Goal: Check status: Check status

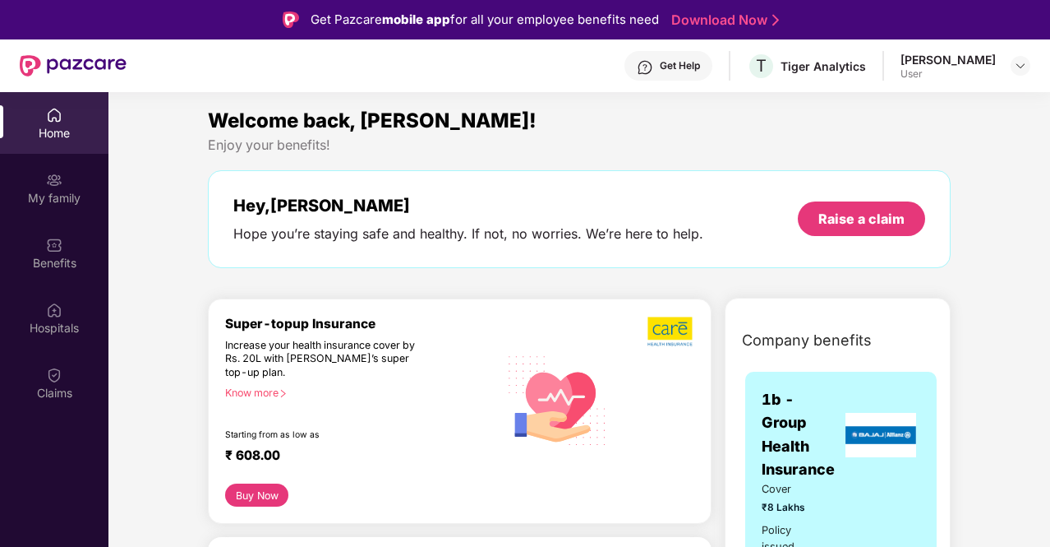
click at [931, 68] on div "User" at bounding box center [948, 73] width 95 height 13
click at [1019, 72] on div at bounding box center [1021, 66] width 20 height 20
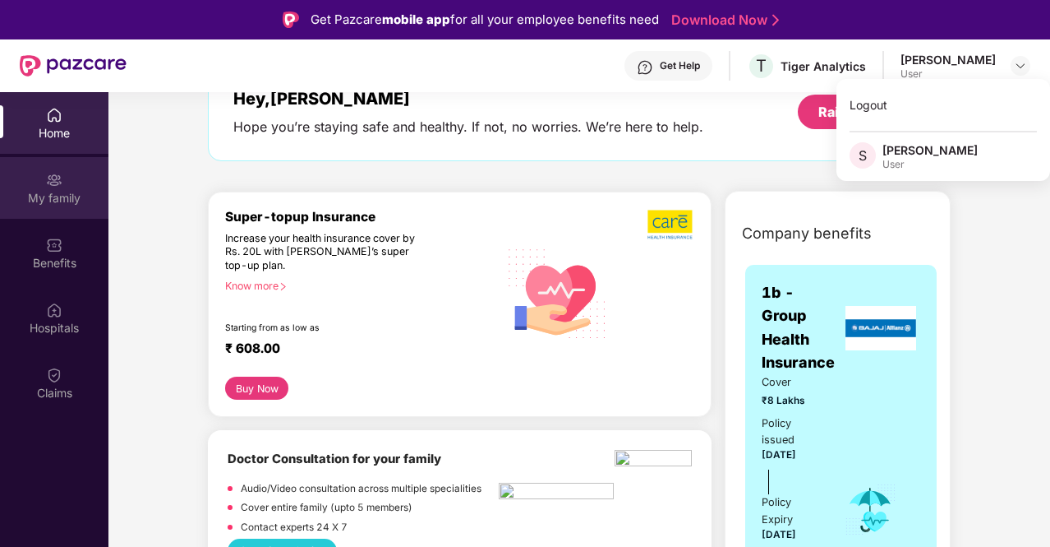
scroll to position [82, 0]
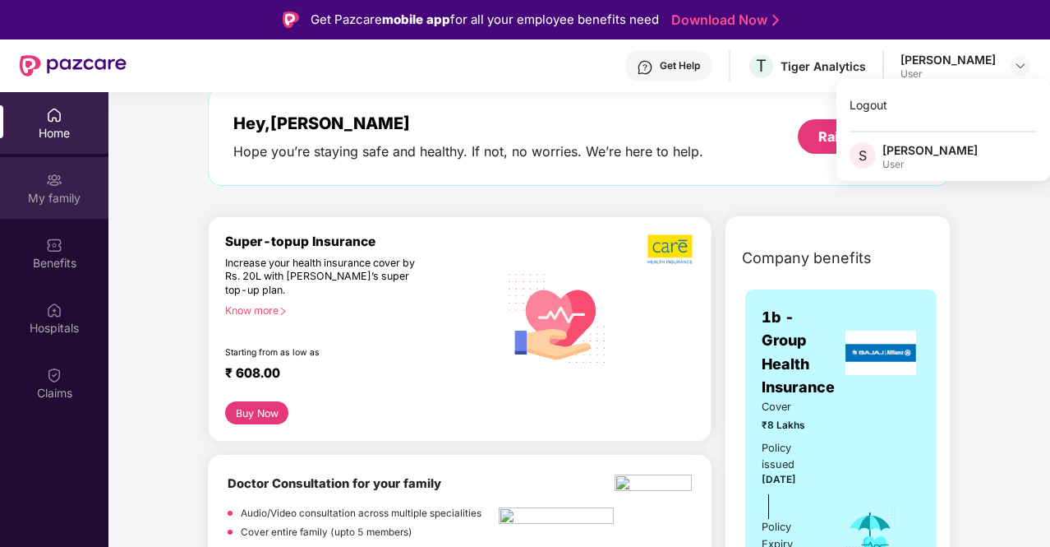
click at [44, 182] on div "My family" at bounding box center [54, 188] width 108 height 62
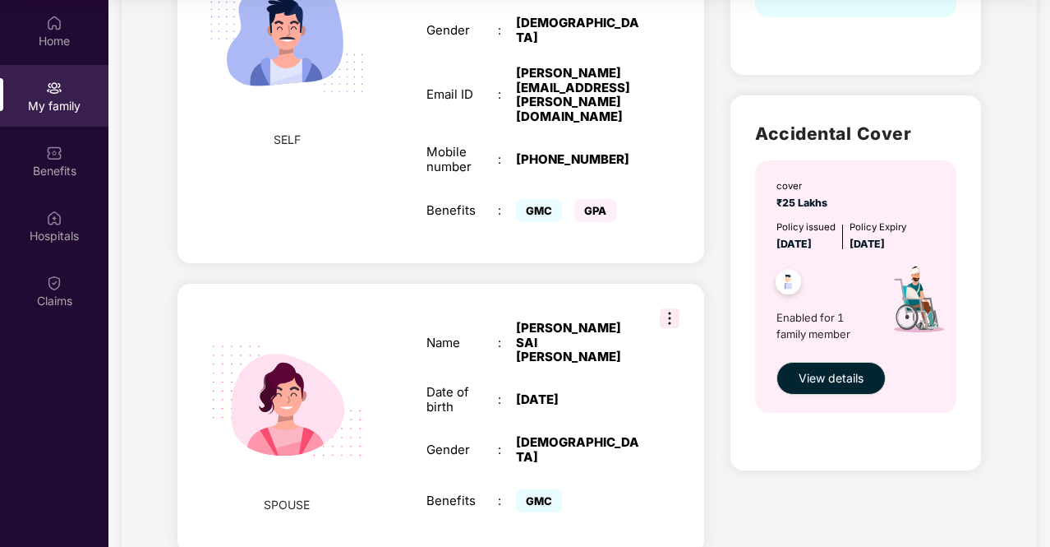
scroll to position [413, 0]
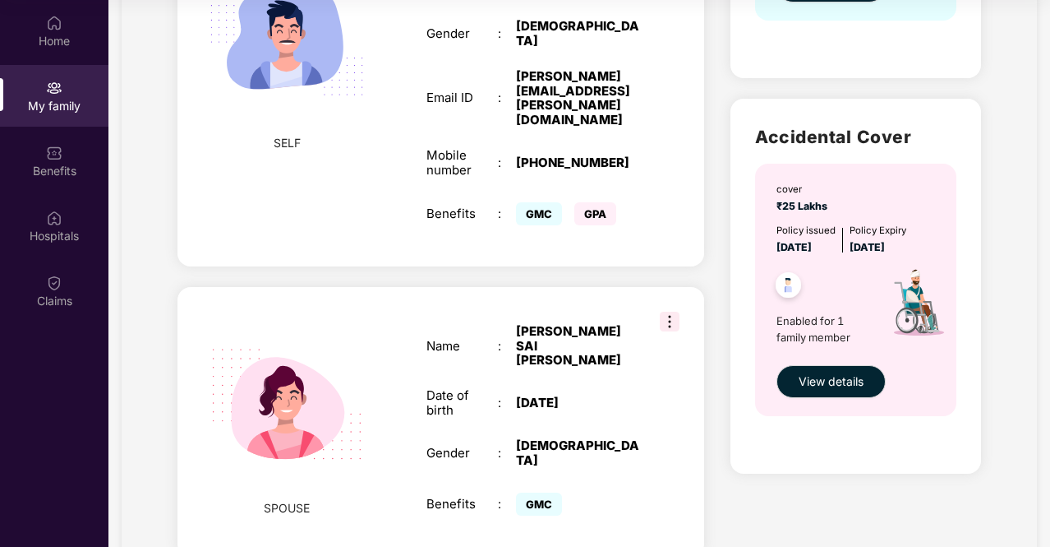
click at [286, 372] on img at bounding box center [287, 404] width 190 height 190
click at [279, 376] on img at bounding box center [287, 404] width 190 height 190
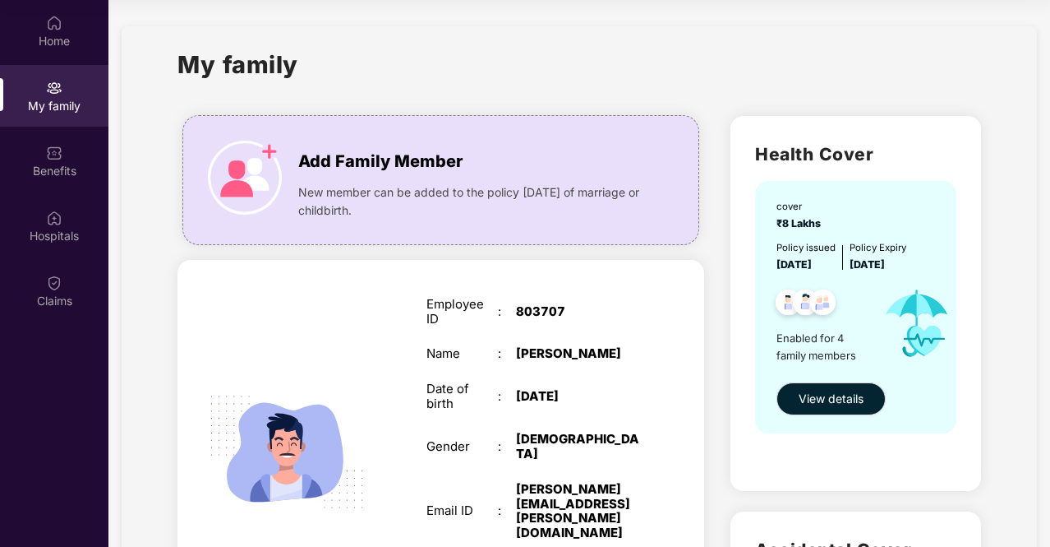
scroll to position [0, 0]
click at [65, 185] on div "Benefits" at bounding box center [54, 161] width 108 height 62
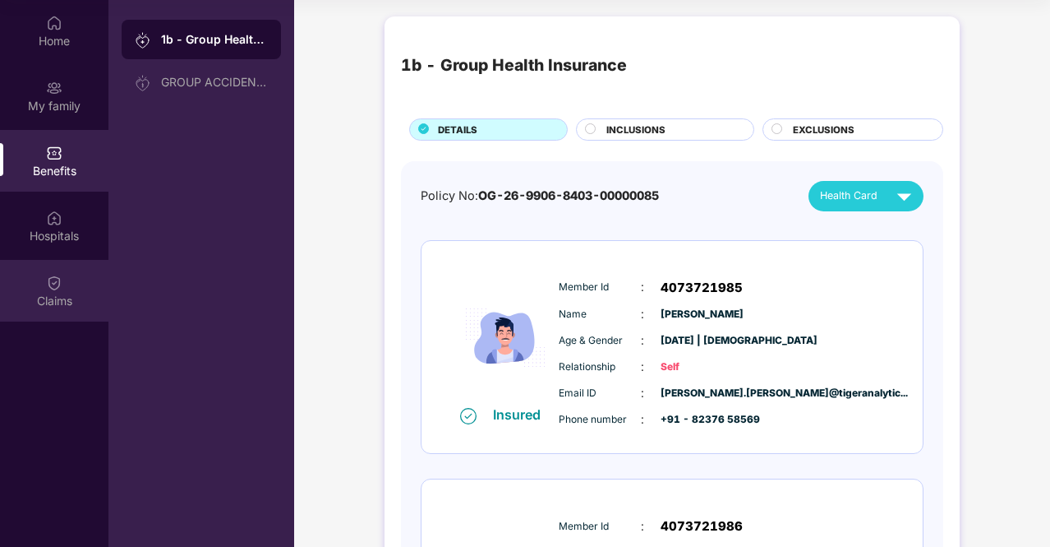
click at [59, 283] on img at bounding box center [54, 283] width 16 height 16
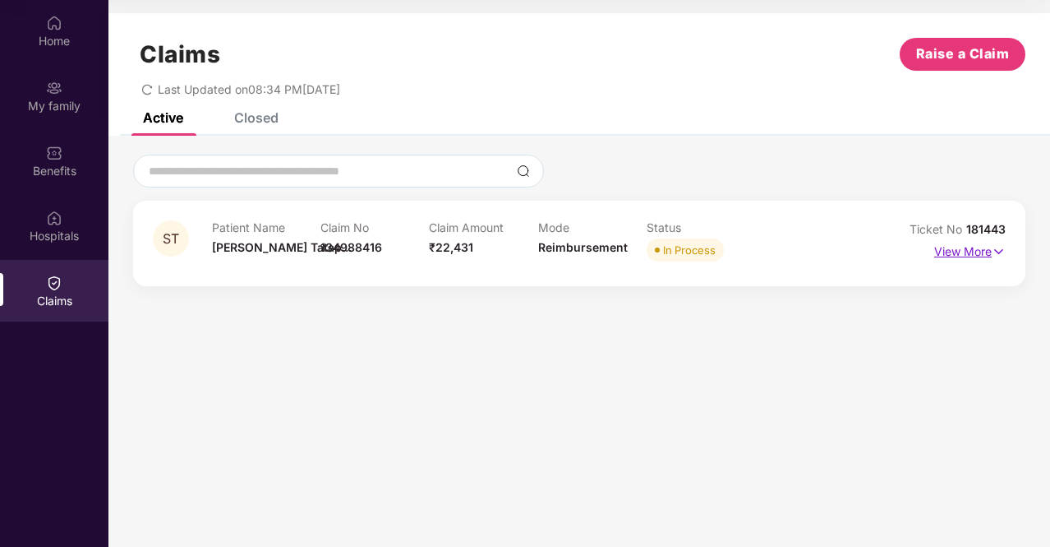
click at [981, 252] on p "View More" at bounding box center [971, 249] width 72 height 22
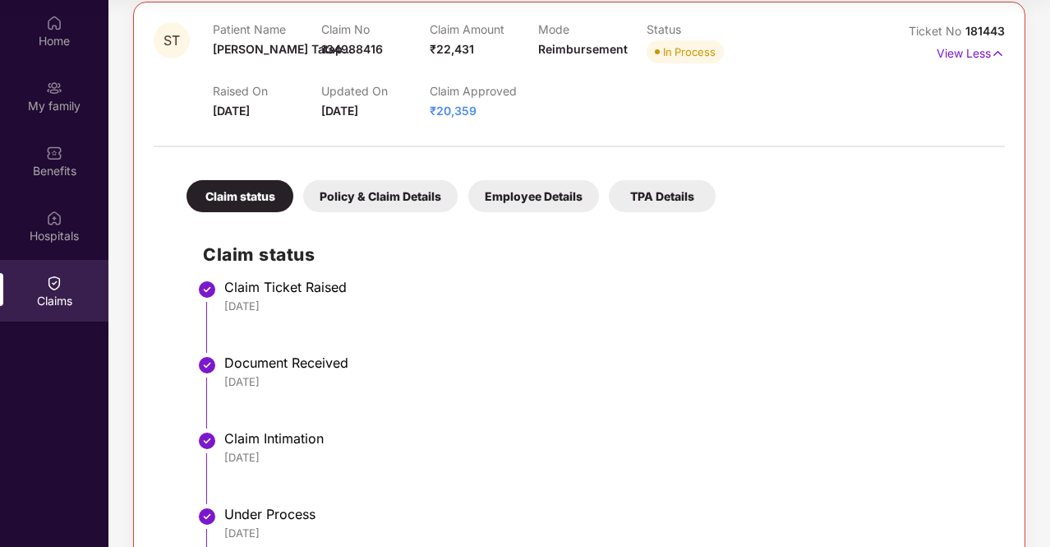
scroll to position [197, 0]
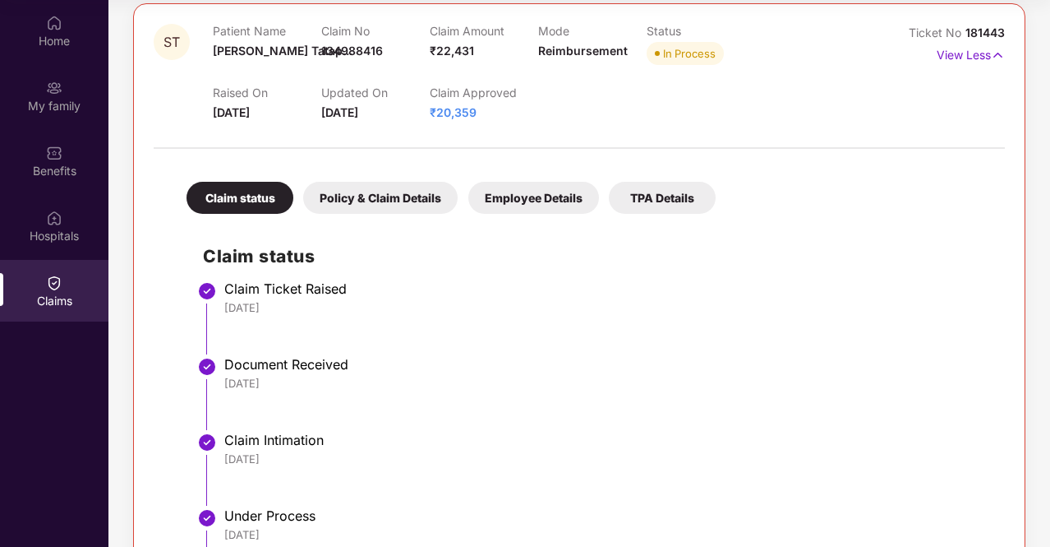
click at [370, 197] on div "Policy & Claim Details" at bounding box center [380, 198] width 155 height 32
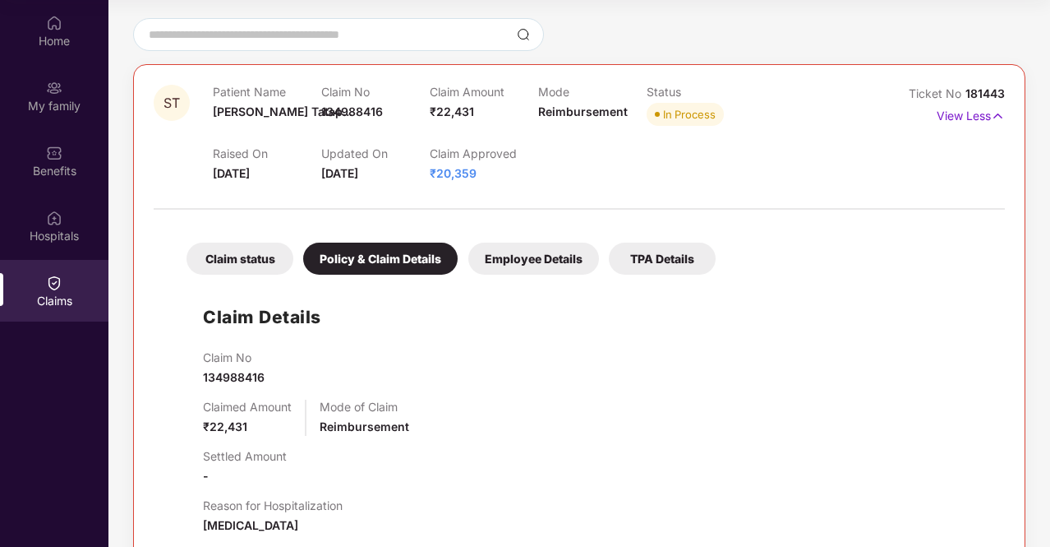
click at [559, 262] on div "Employee Details" at bounding box center [533, 258] width 131 height 32
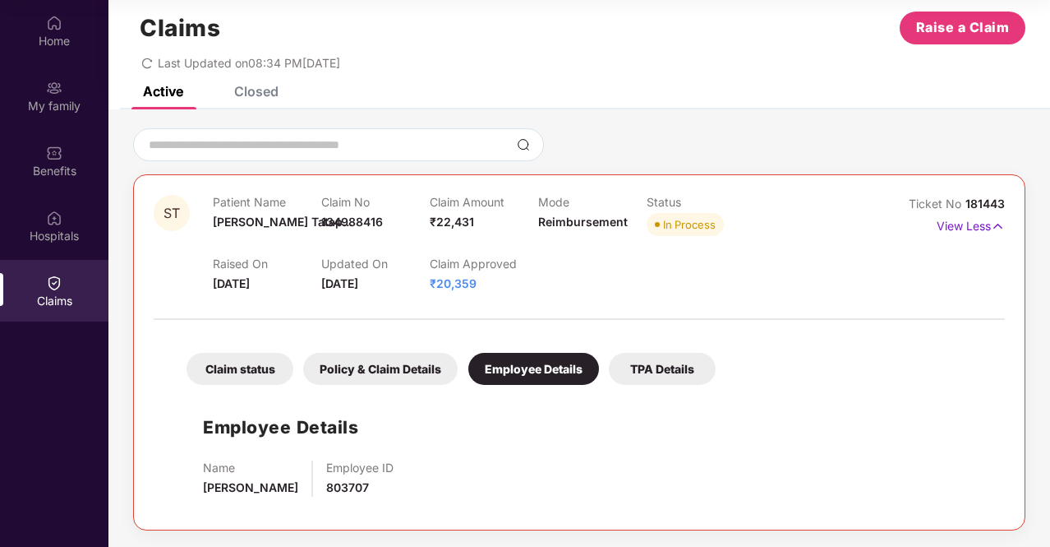
scroll to position [25, 0]
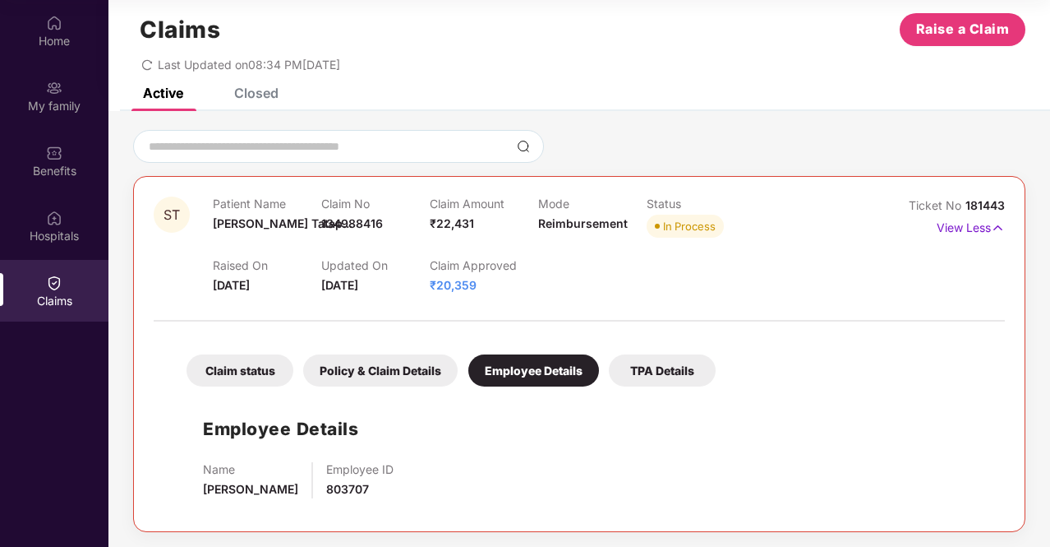
click at [224, 366] on div "Claim status" at bounding box center [240, 370] width 107 height 32
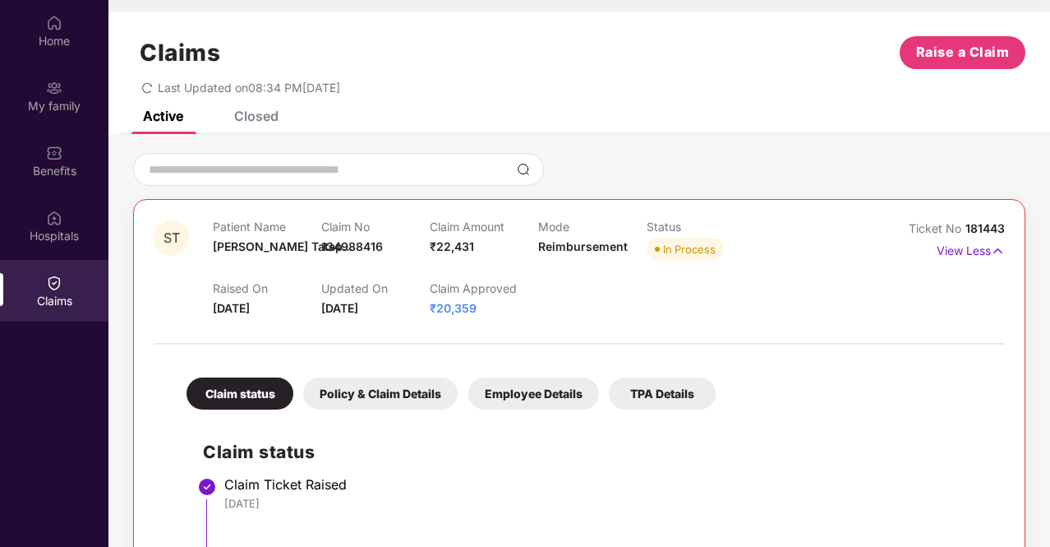
scroll to position [0, 0]
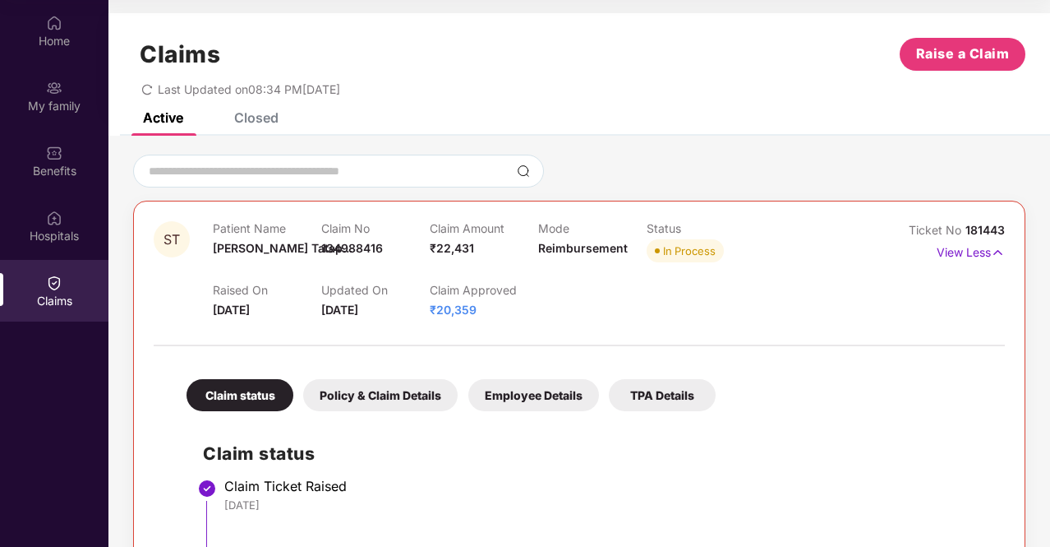
click at [263, 118] on div "Closed" at bounding box center [256, 117] width 44 height 16
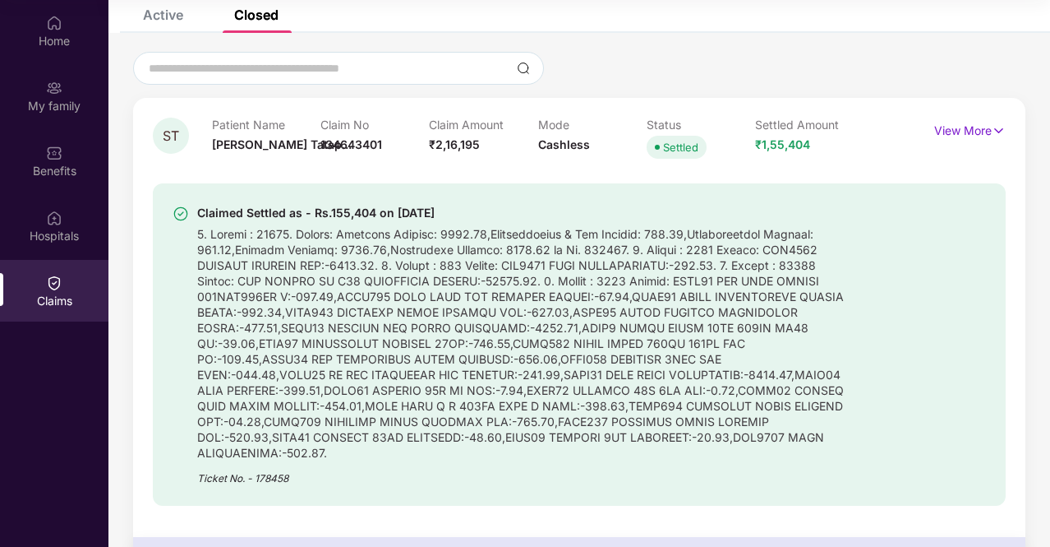
scroll to position [155, 0]
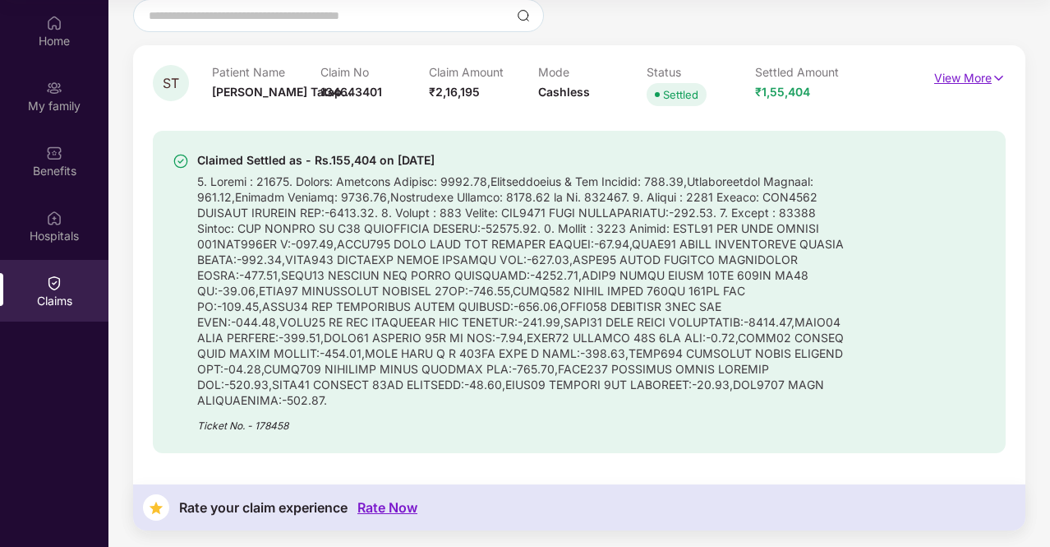
click at [976, 76] on p "View More" at bounding box center [971, 76] width 72 height 22
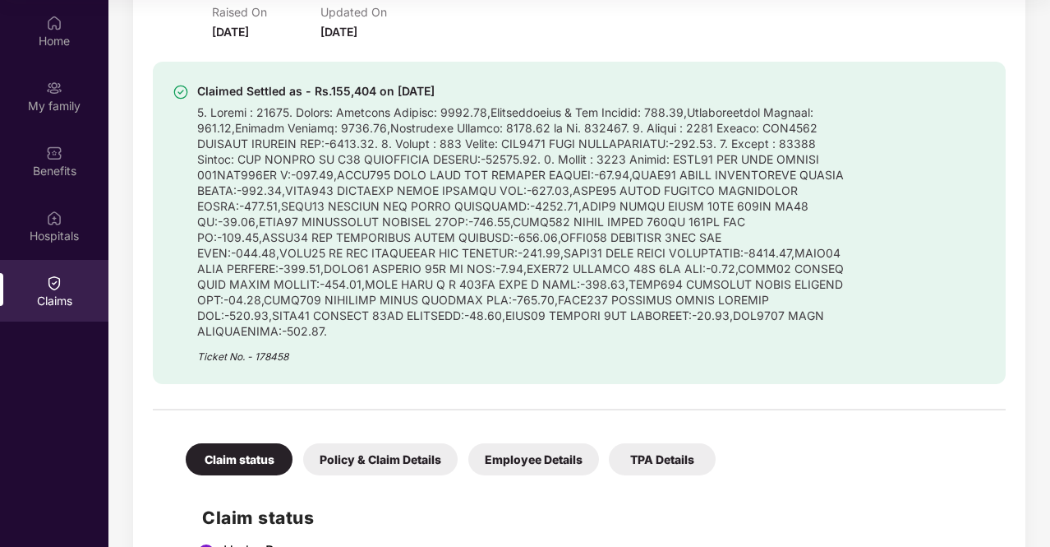
scroll to position [561, 0]
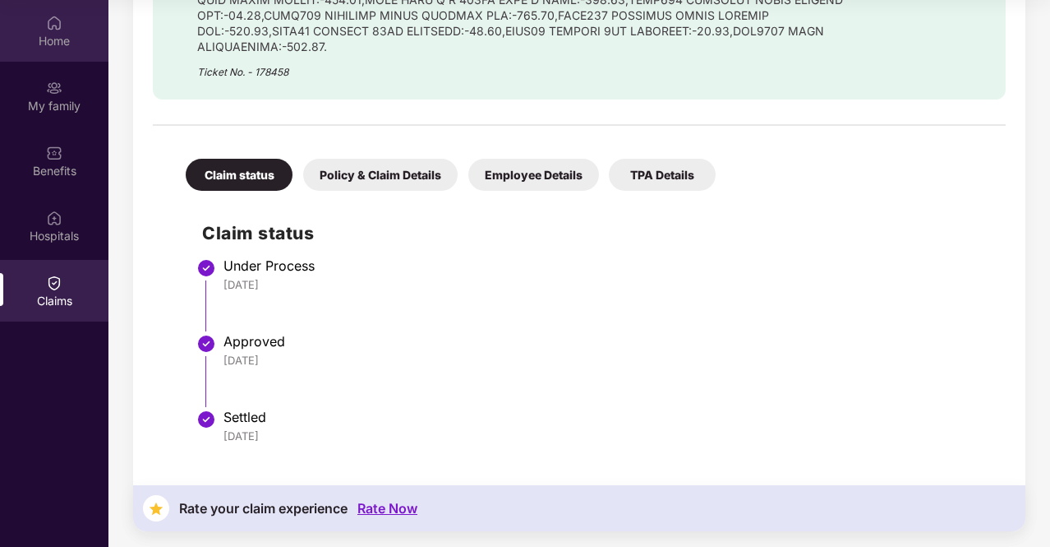
click at [33, 46] on div "Home" at bounding box center [54, 41] width 108 height 16
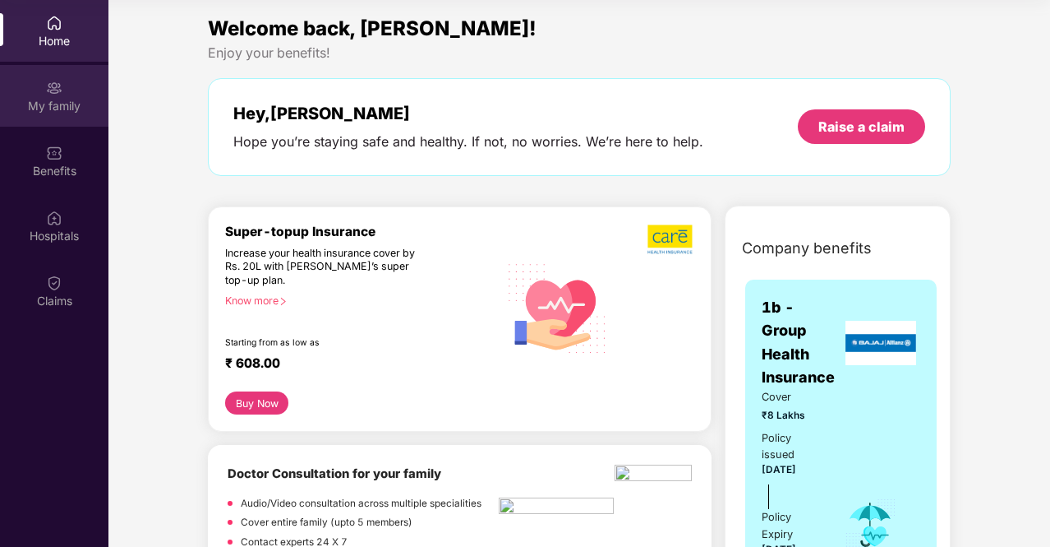
click at [39, 94] on div "My family" at bounding box center [54, 96] width 108 height 62
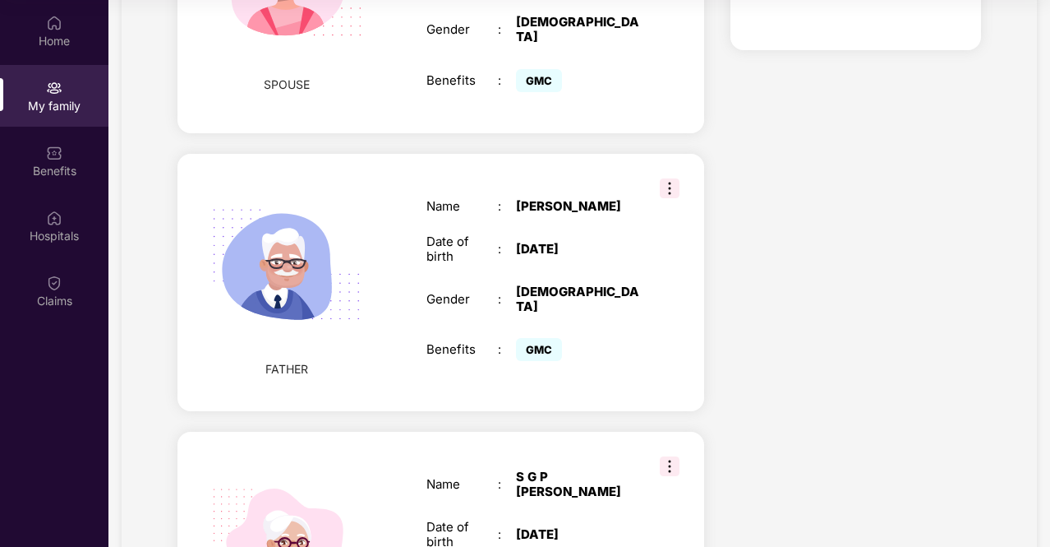
scroll to position [988, 0]
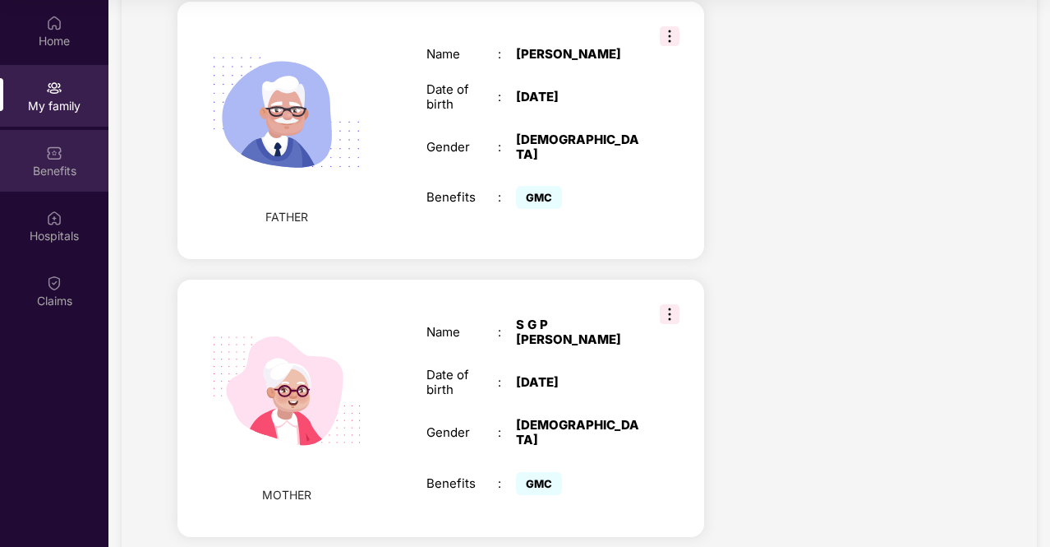
click at [41, 157] on div "Benefits" at bounding box center [54, 161] width 108 height 62
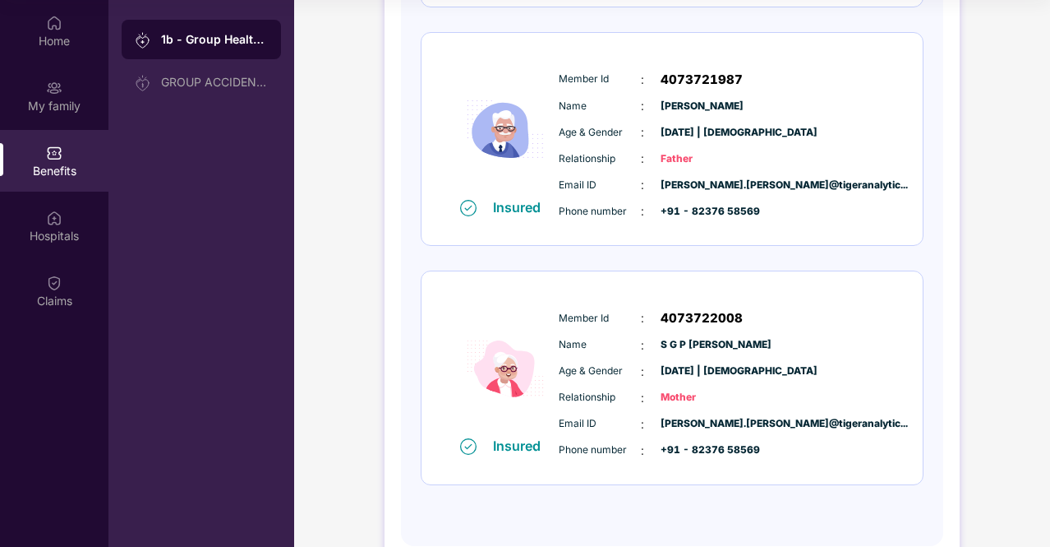
scroll to position [722, 0]
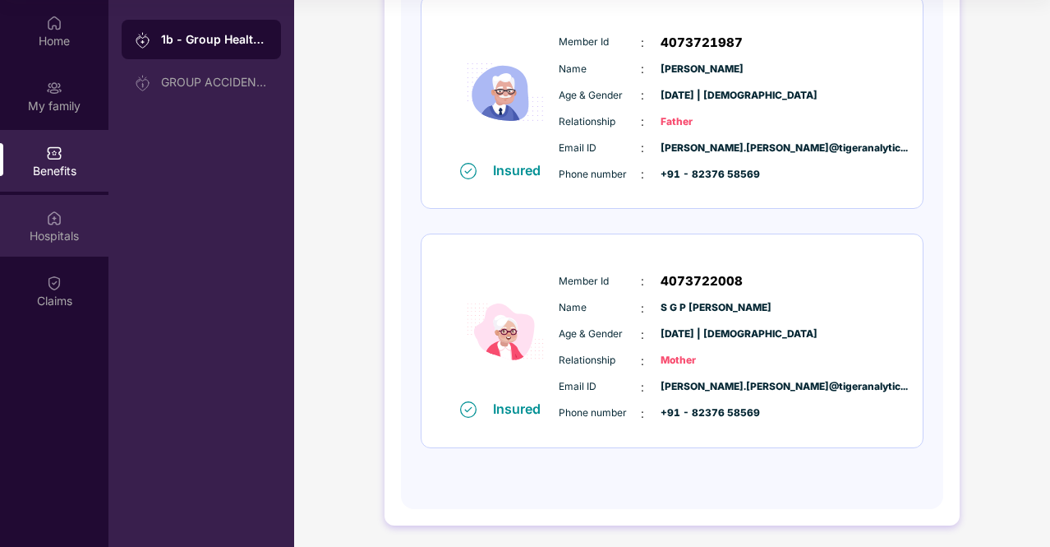
click at [30, 233] on div "Hospitals" at bounding box center [54, 236] width 108 height 16
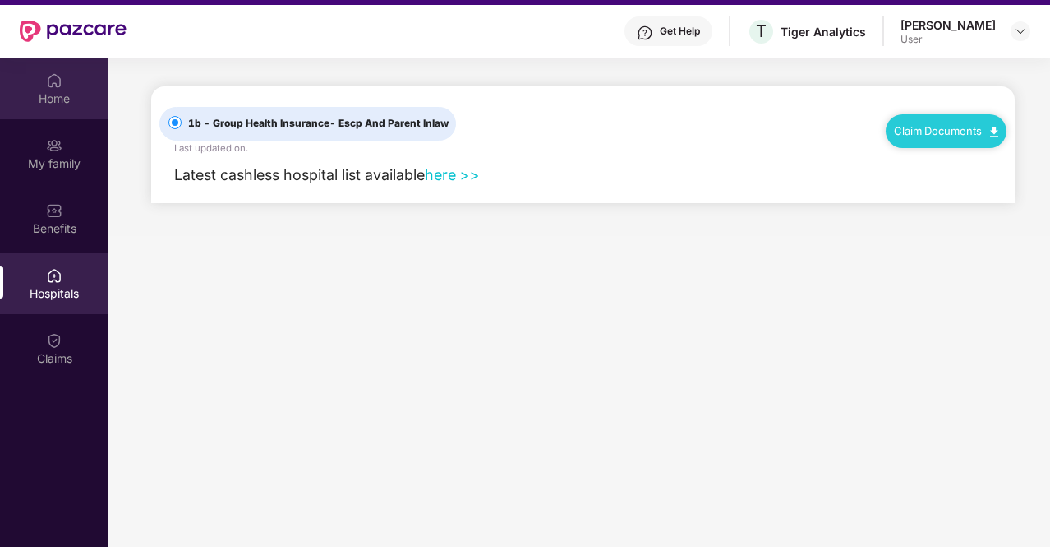
scroll to position [10, 0]
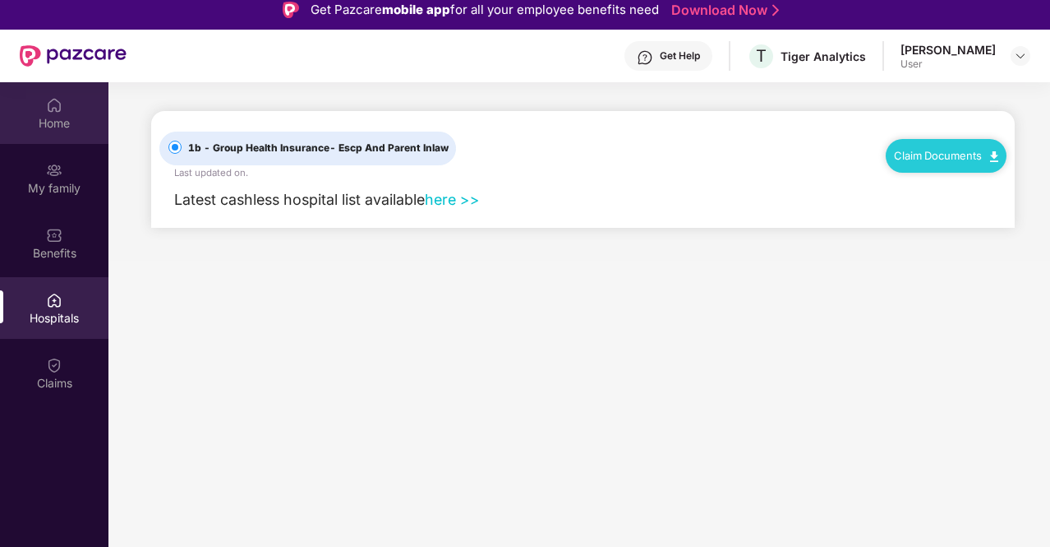
click at [61, 111] on img at bounding box center [54, 105] width 16 height 16
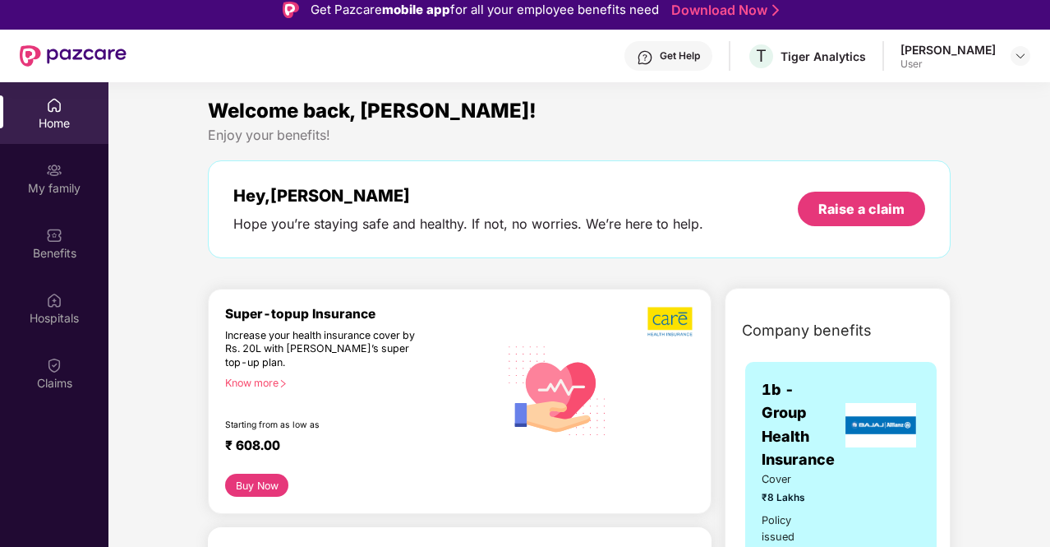
scroll to position [0, 0]
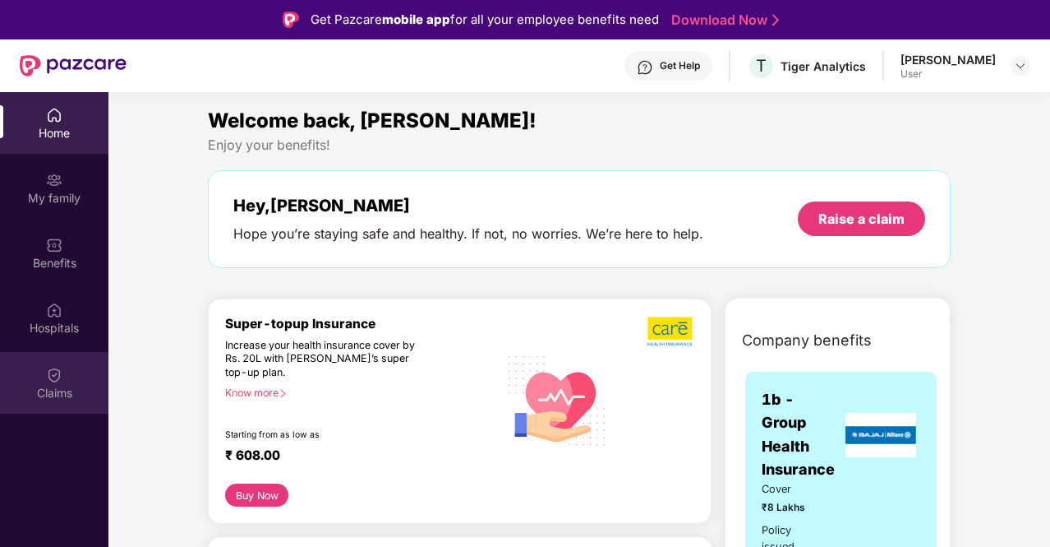
click at [62, 369] on div "Claims" at bounding box center [54, 383] width 108 height 62
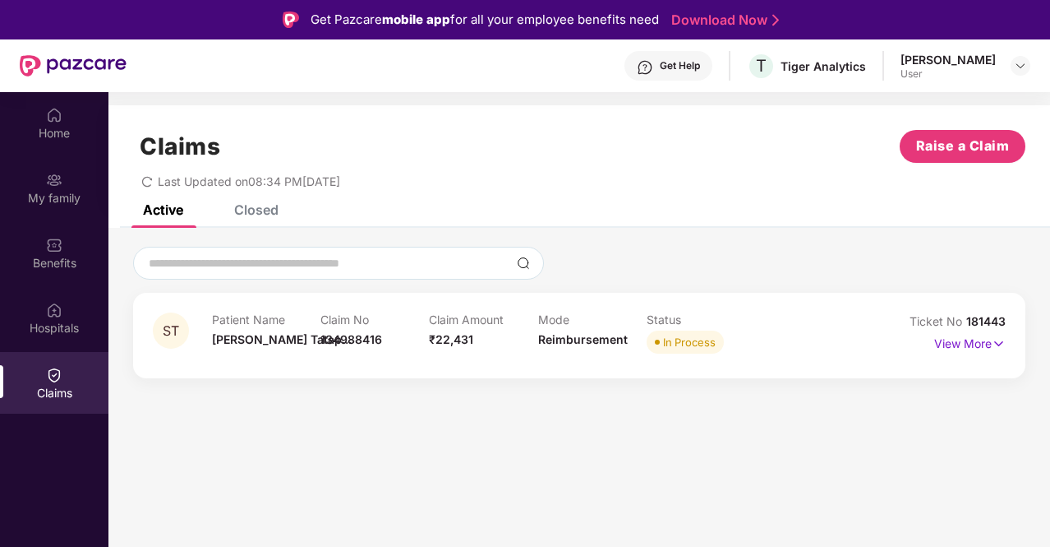
click at [256, 219] on div "Closed" at bounding box center [244, 210] width 69 height 36
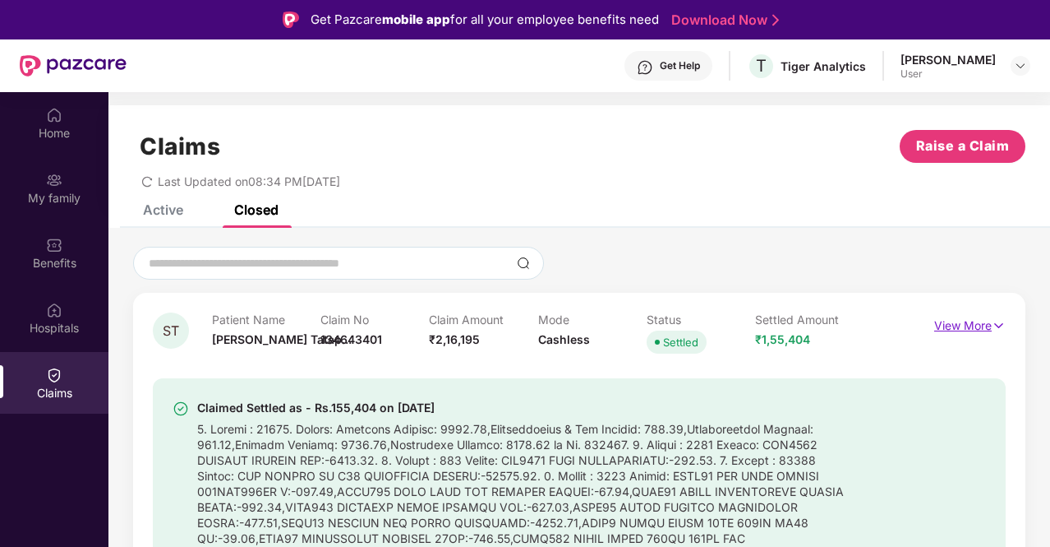
click at [997, 326] on img at bounding box center [999, 325] width 14 height 18
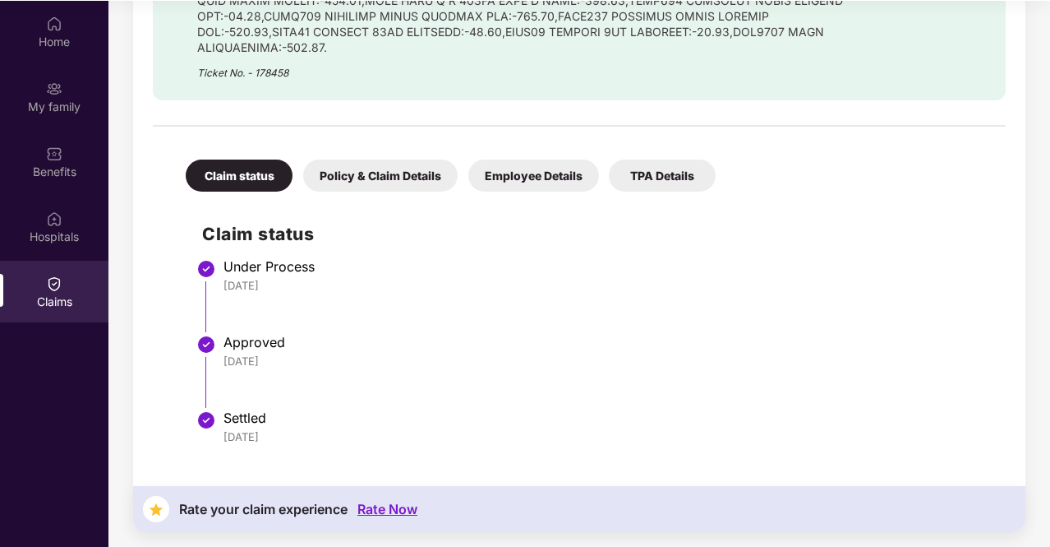
scroll to position [92, 0]
click at [404, 184] on div "Policy & Claim Details" at bounding box center [380, 175] width 155 height 32
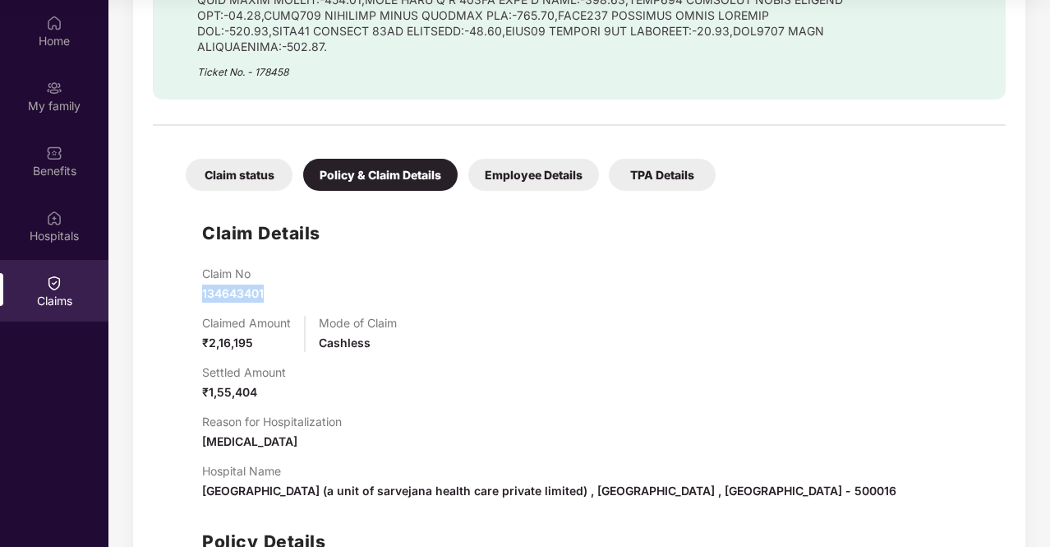
drag, startPoint x: 266, startPoint y: 286, endPoint x: 197, endPoint y: 298, distance: 70.1
click at [197, 298] on div "Claim Details Claim No 134643401 Claimed Amount ₹2,16,195 Mode of Claim Cashles…" at bounding box center [579, 436] width 820 height 474
copy span "134643401"
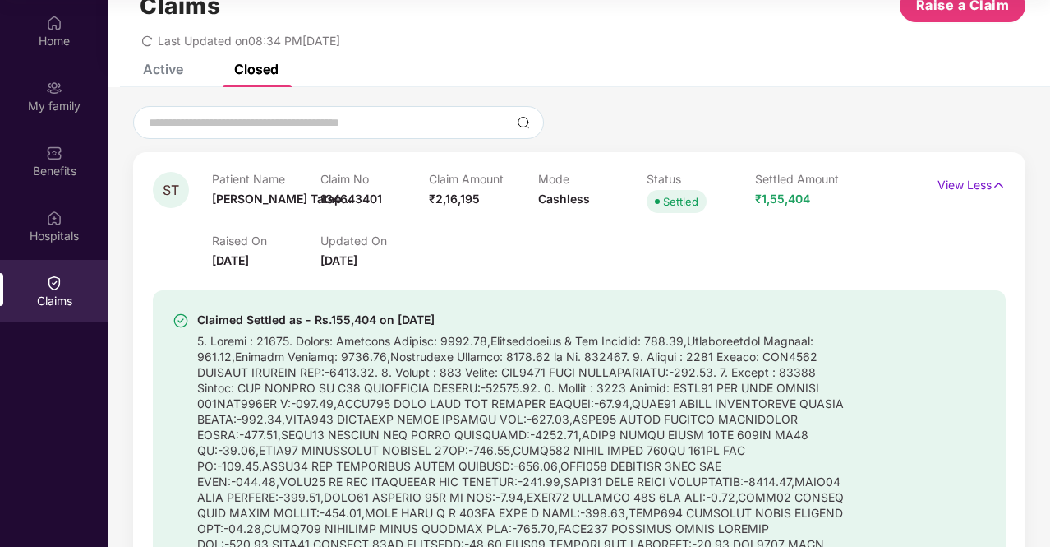
scroll to position [0, 0]
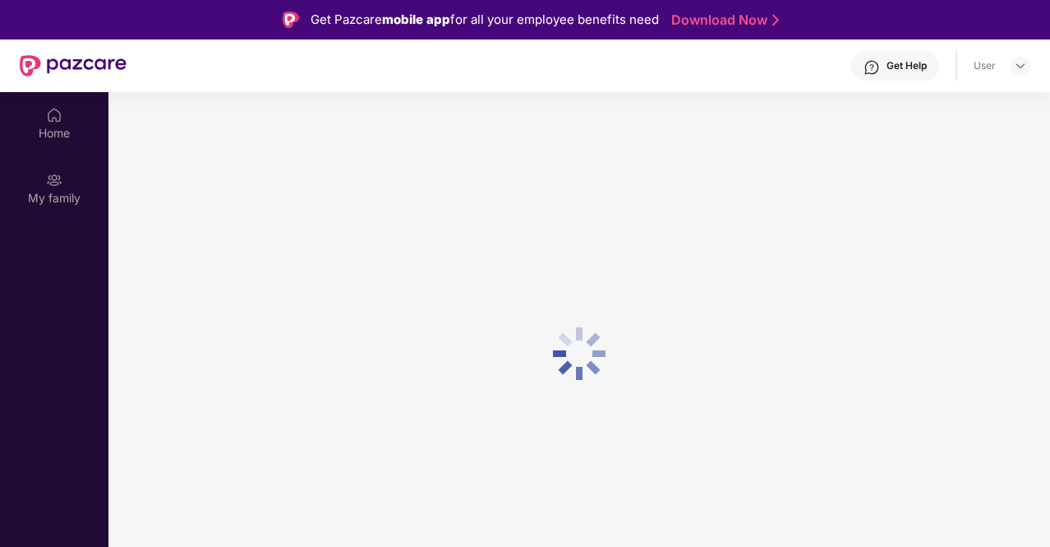
scroll to position [92, 0]
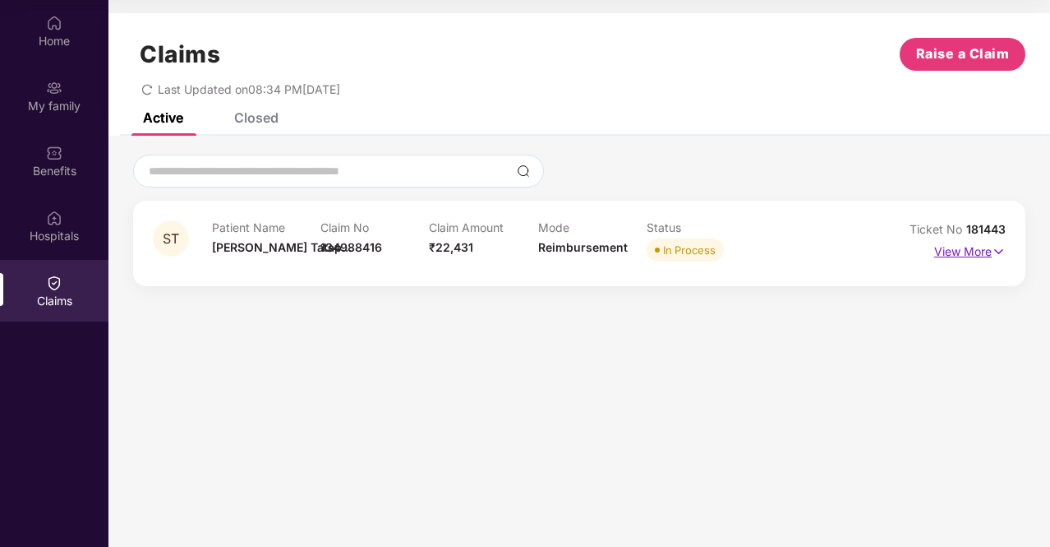
click at [946, 257] on p "View More" at bounding box center [971, 249] width 72 height 22
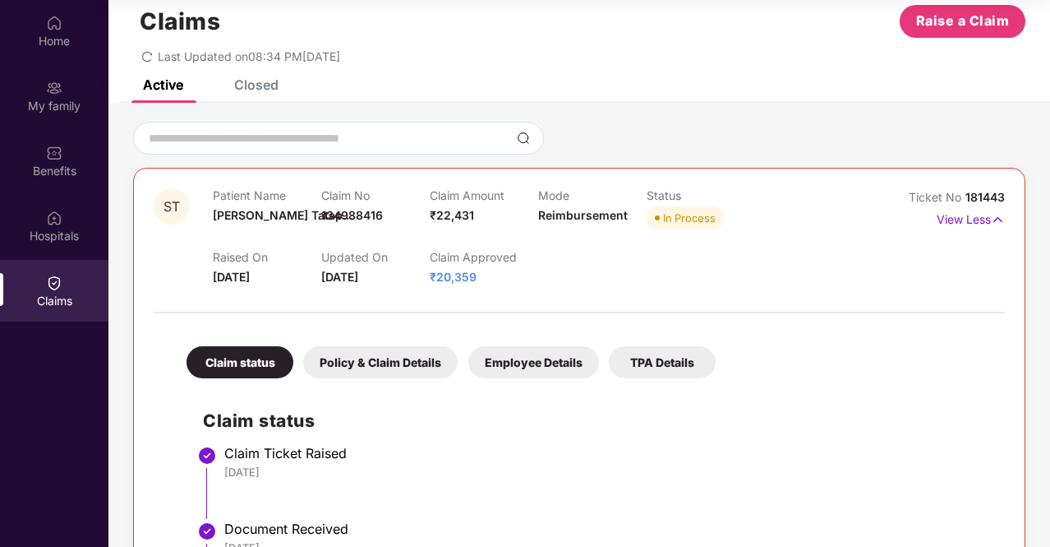
scroll to position [0, 0]
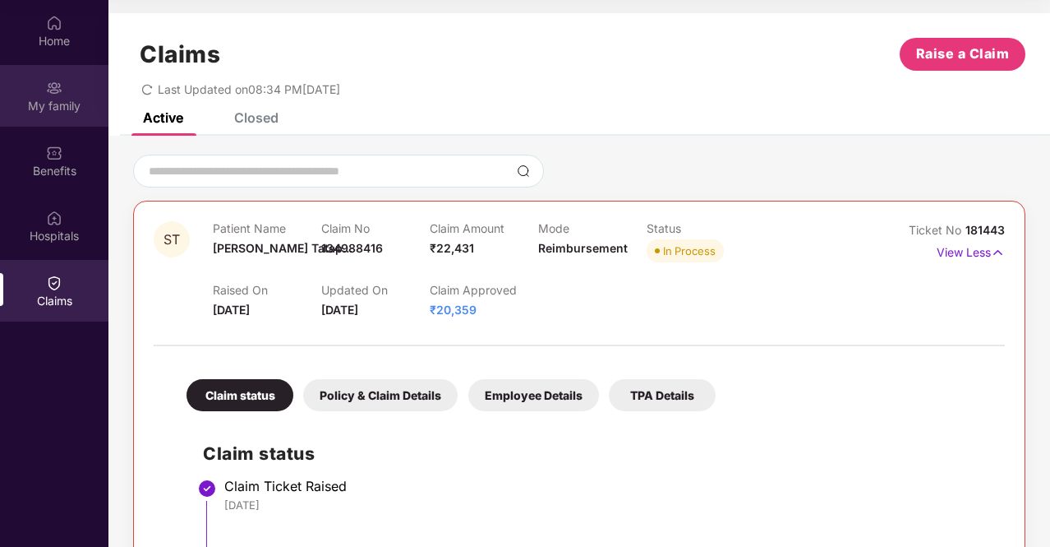
click at [76, 89] on div "My family" at bounding box center [54, 96] width 108 height 62
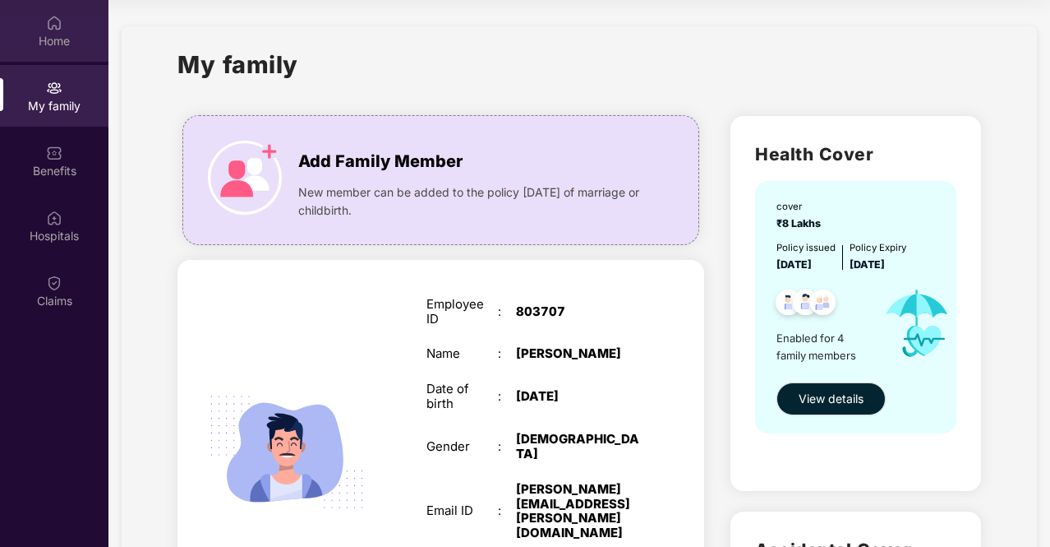
click at [61, 55] on div "Home" at bounding box center [54, 31] width 108 height 62
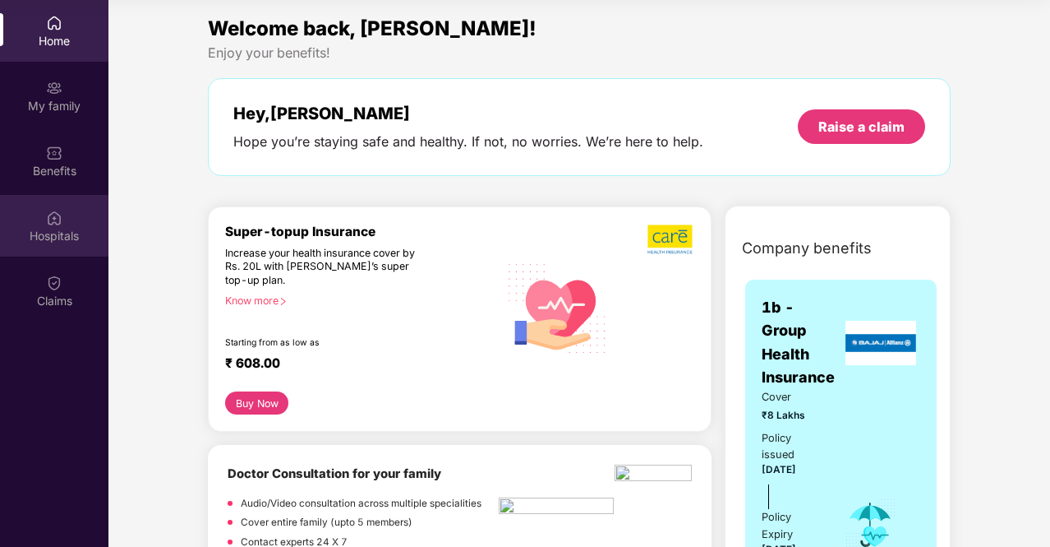
click at [39, 235] on div "Hospitals" at bounding box center [54, 236] width 108 height 16
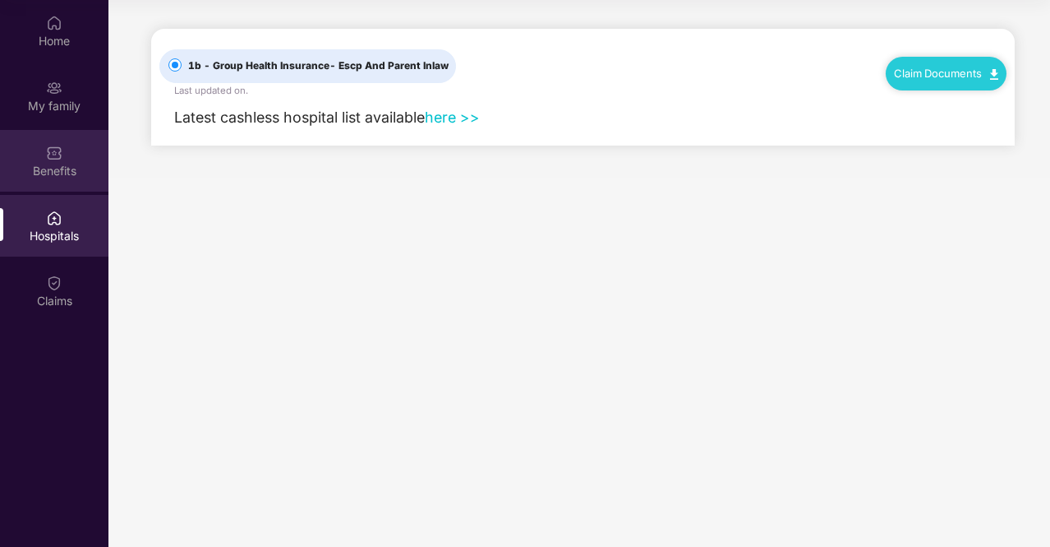
click at [48, 165] on div "Benefits" at bounding box center [54, 171] width 108 height 16
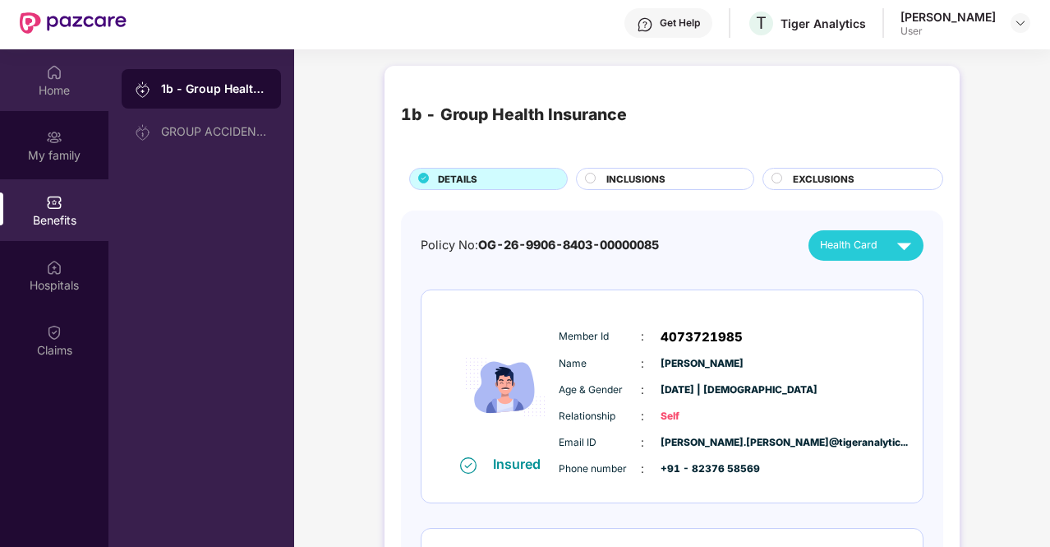
scroll to position [10, 0]
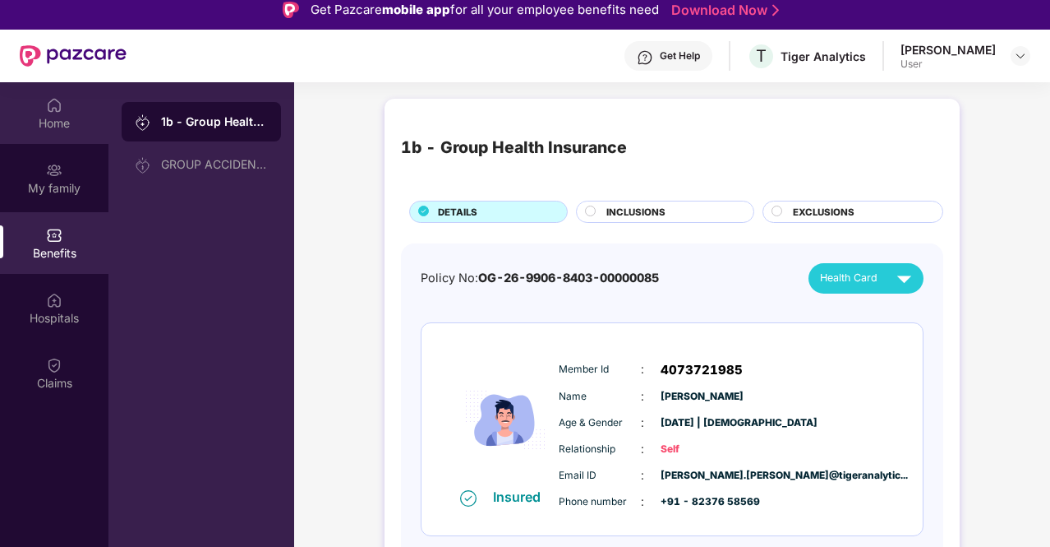
click at [52, 111] on img at bounding box center [54, 105] width 16 height 16
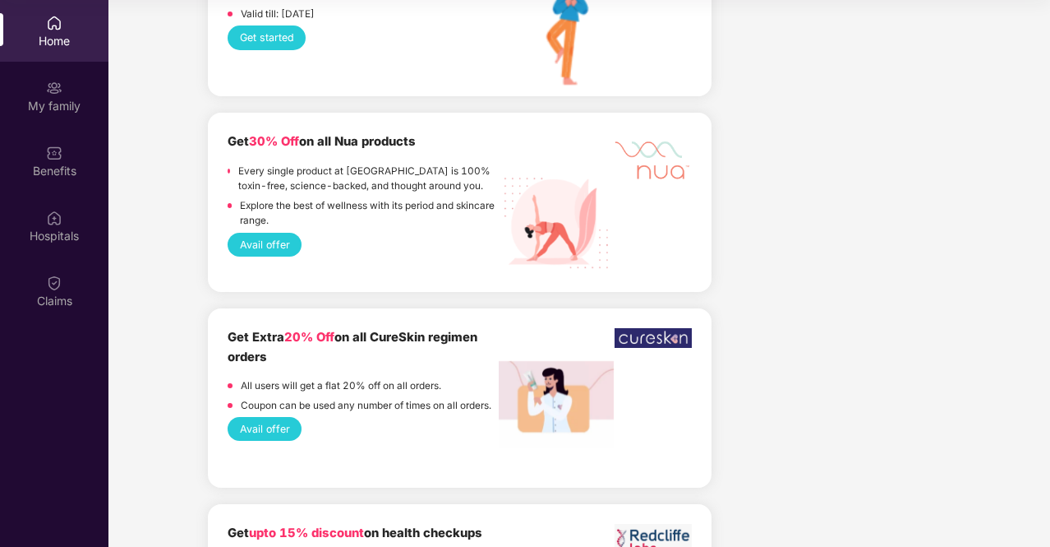
scroll to position [2055, 0]
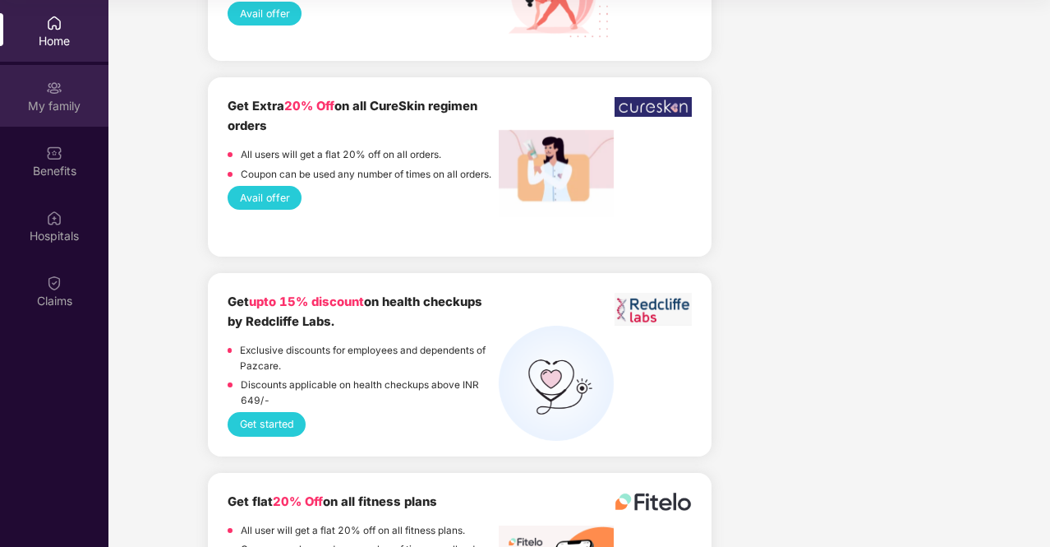
click at [48, 82] on img at bounding box center [54, 88] width 16 height 16
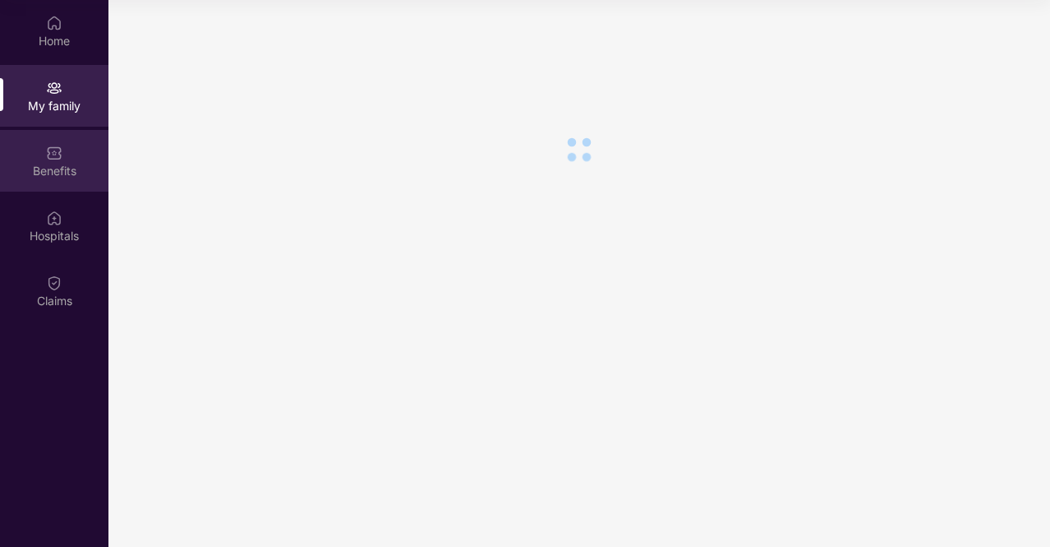
click at [67, 154] on div "Benefits" at bounding box center [54, 161] width 108 height 62
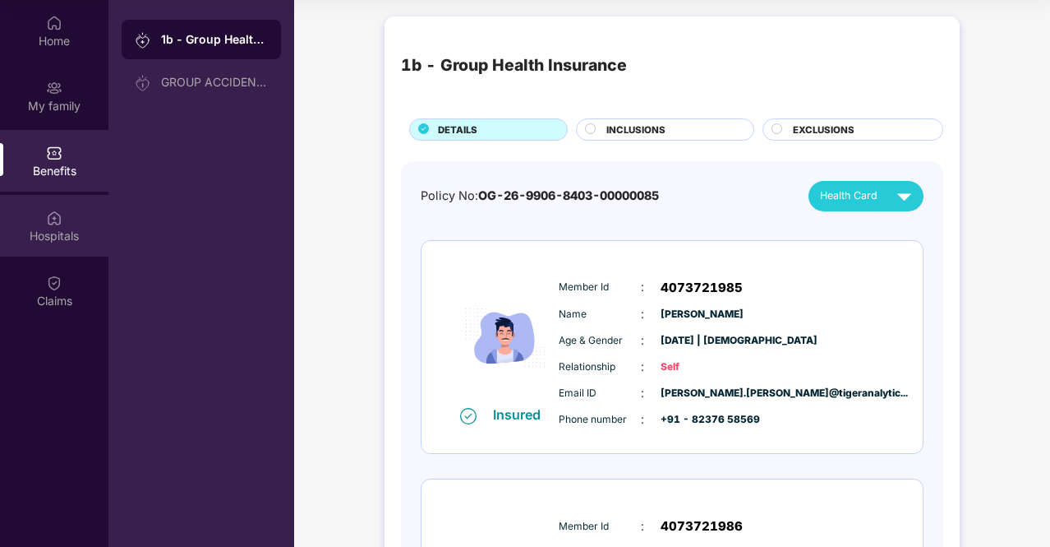
click at [43, 216] on div "Hospitals" at bounding box center [54, 226] width 108 height 62
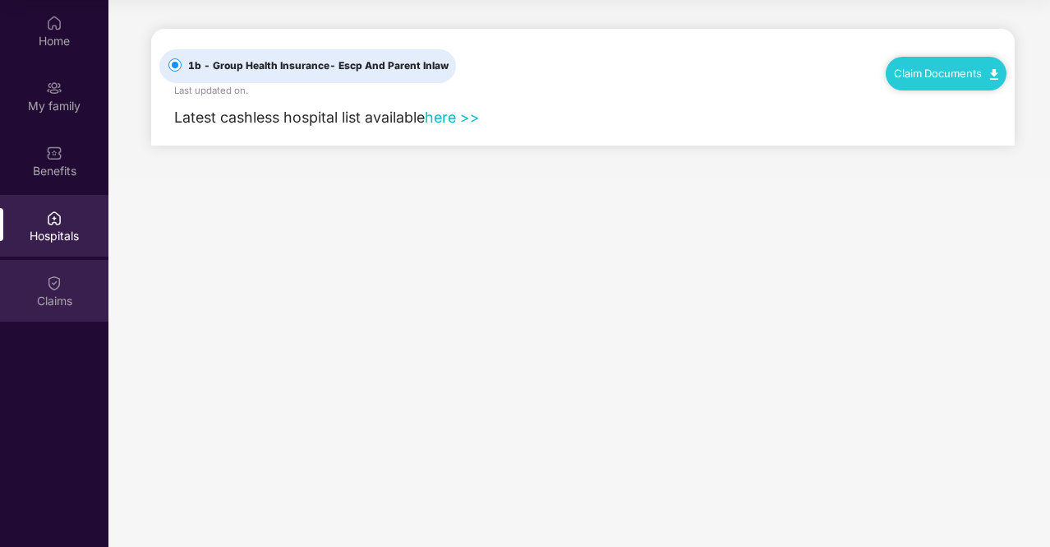
click at [39, 303] on div "Claims" at bounding box center [54, 301] width 108 height 16
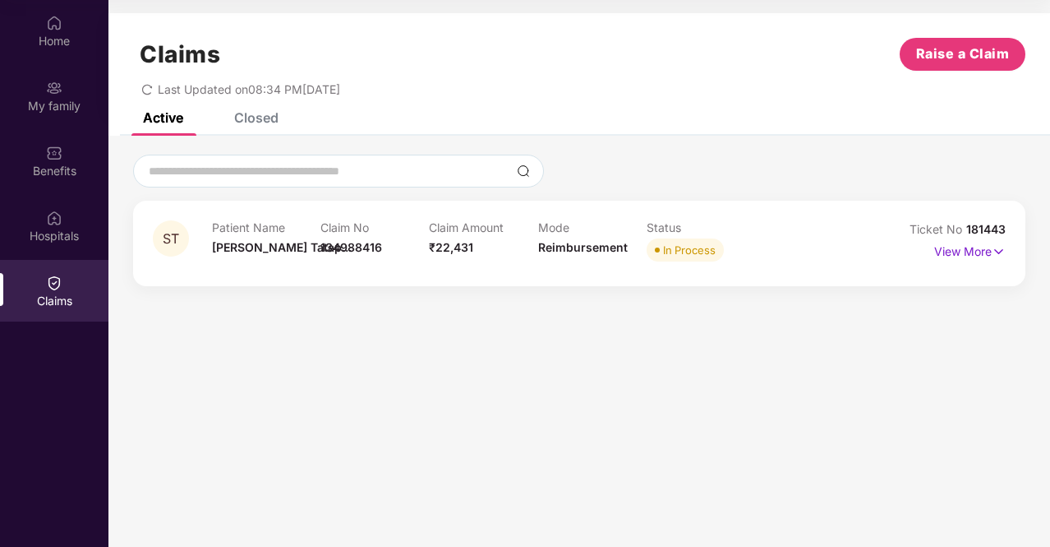
click at [483, 252] on div "Claim Amount ₹22,431" at bounding box center [483, 242] width 108 height 45
click at [973, 242] on p "View More" at bounding box center [971, 249] width 72 height 22
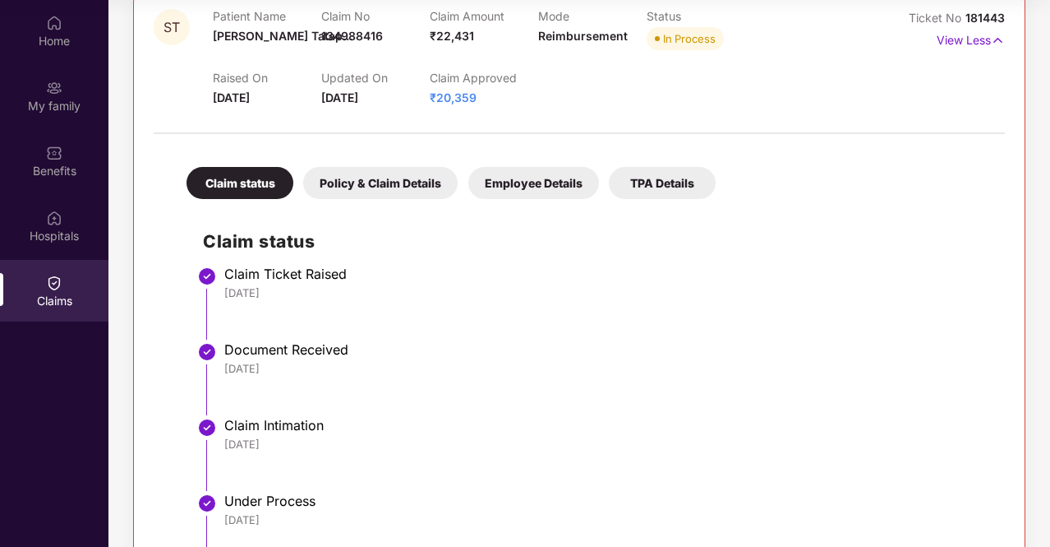
scroll to position [197, 0]
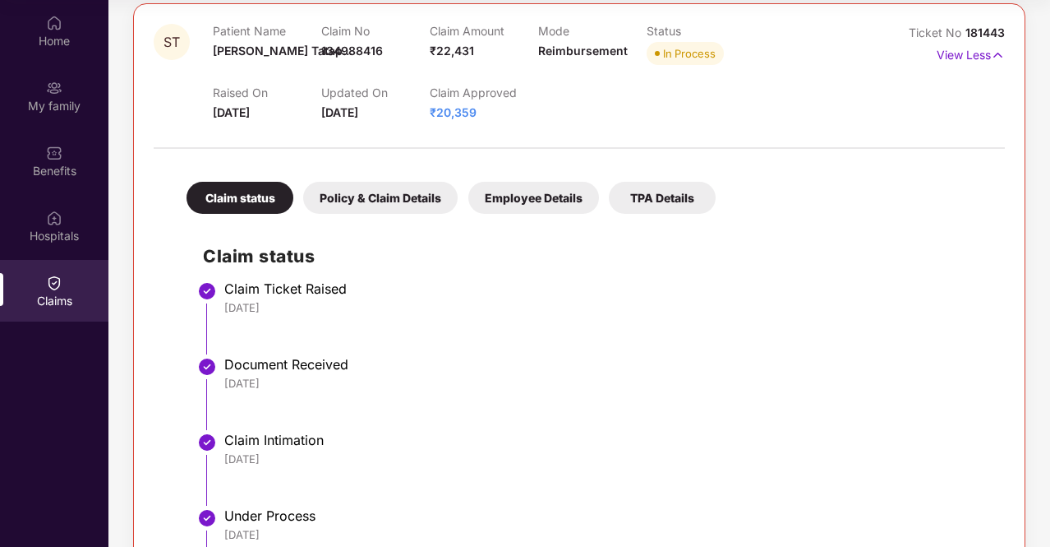
click at [364, 188] on div "Policy & Claim Details" at bounding box center [380, 198] width 155 height 32
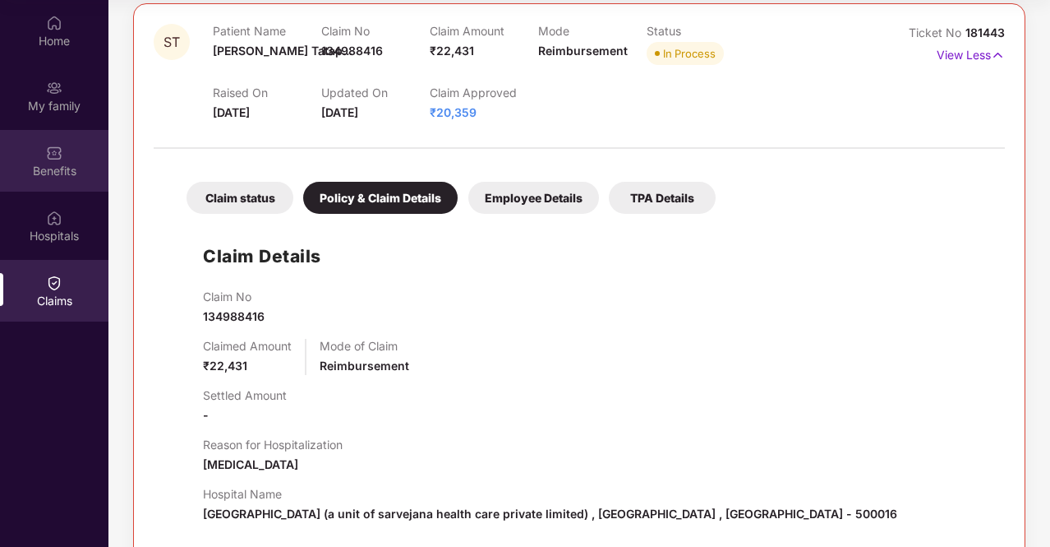
click at [40, 164] on div "Benefits" at bounding box center [54, 171] width 108 height 16
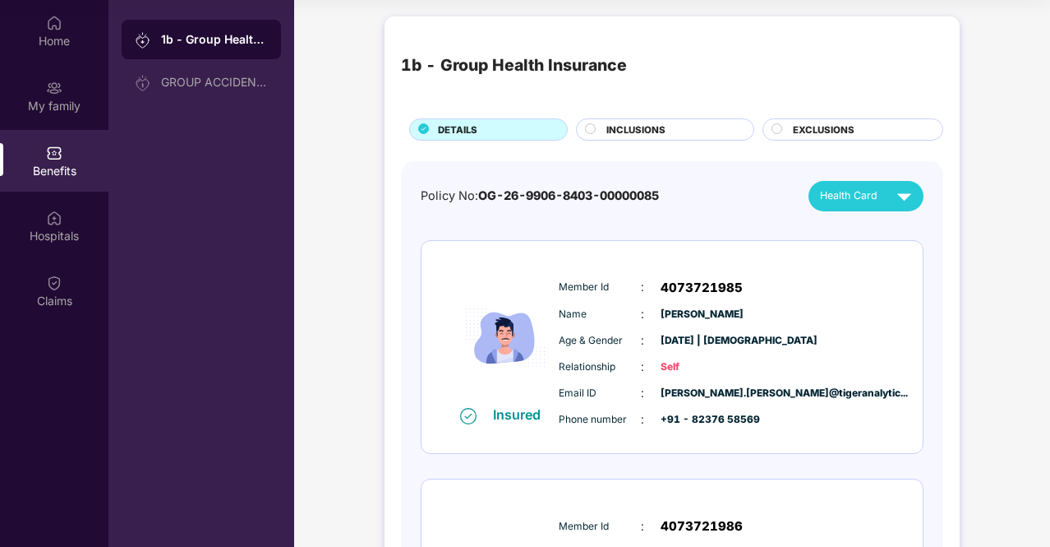
click at [685, 130] on div "INCLUSIONS" at bounding box center [671, 130] width 147 height 17
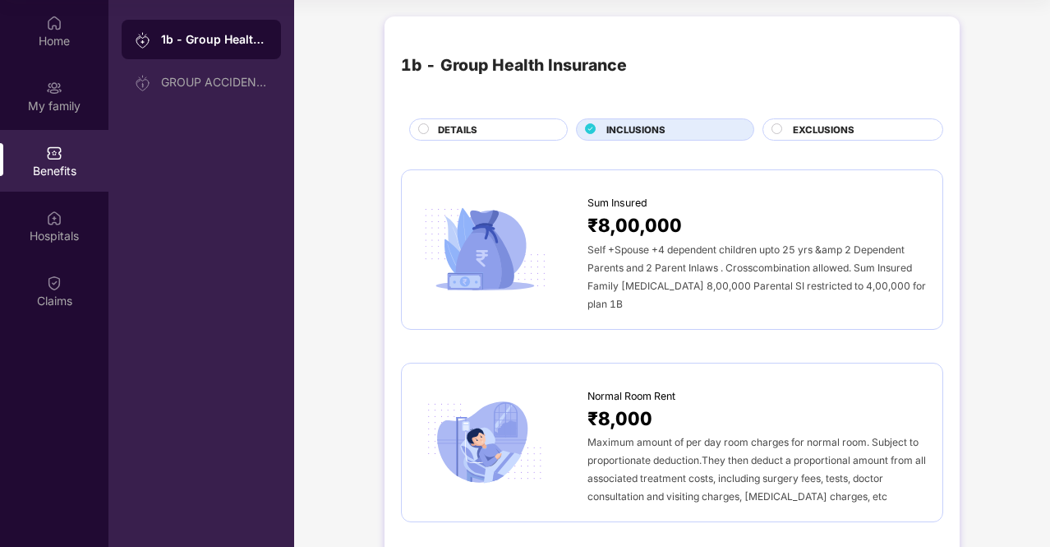
click at [664, 130] on span "INCLUSIONS" at bounding box center [636, 129] width 59 height 15
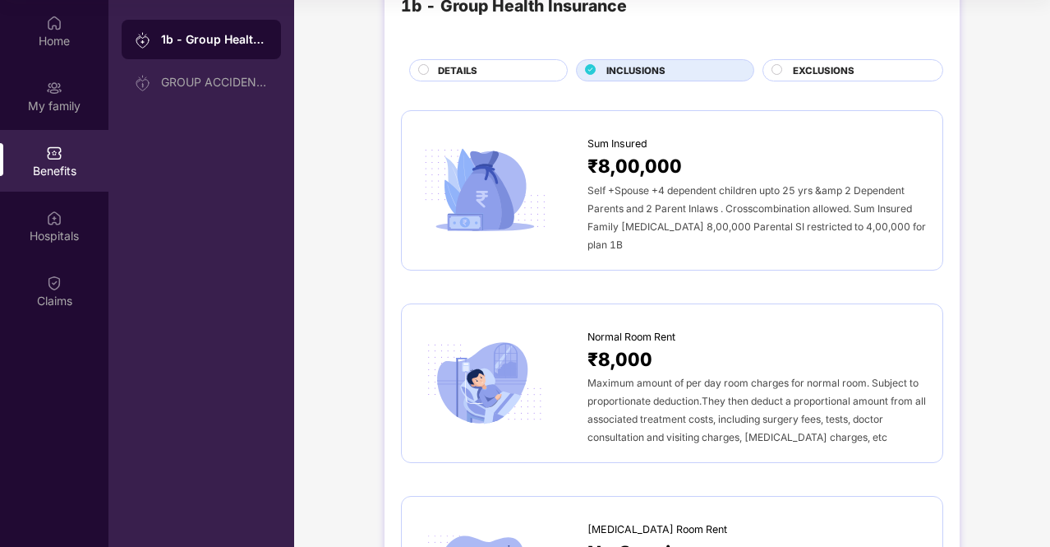
scroll to position [82, 0]
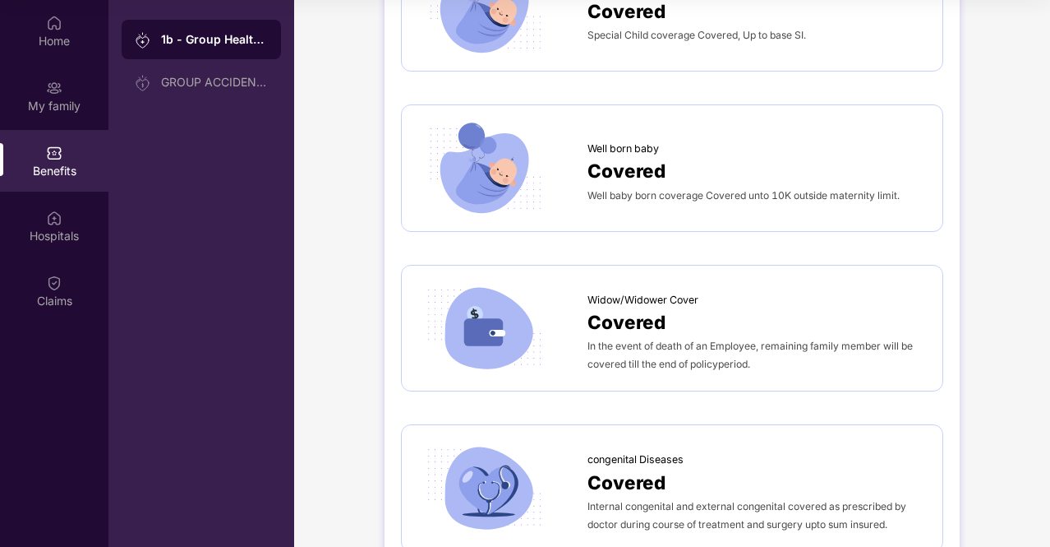
scroll to position [2630, 0]
